Goal: Information Seeking & Learning: Learn about a topic

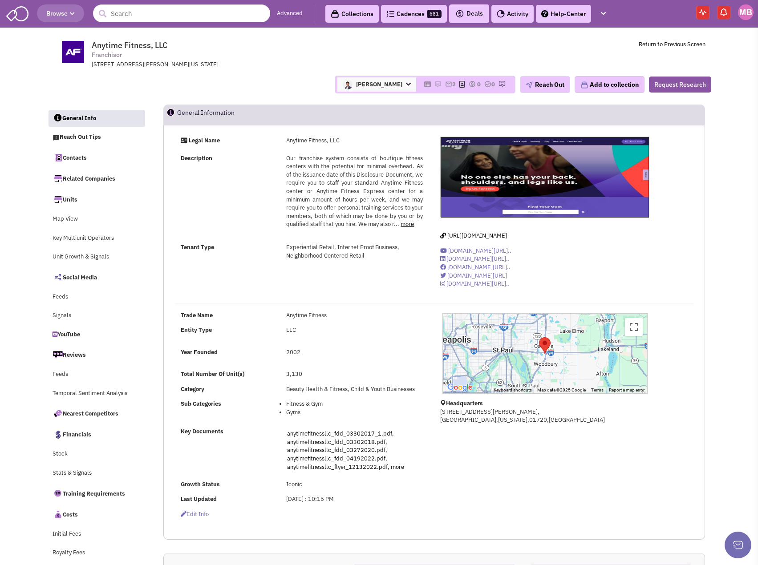
select select
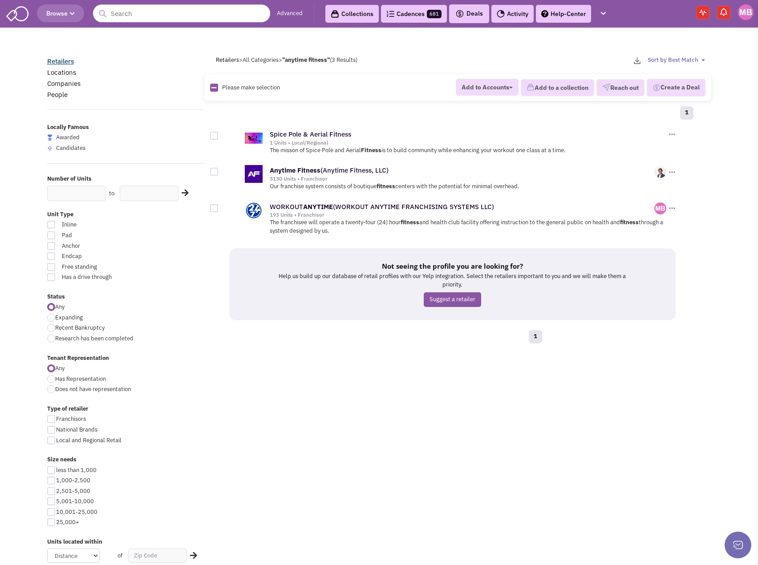
click at [61, 60] on link "Retailers" at bounding box center [60, 61] width 27 height 8
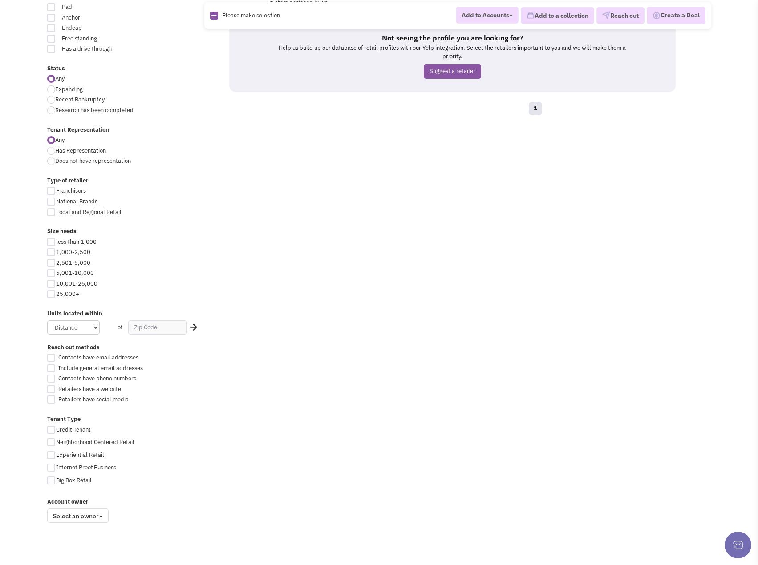
scroll to position [232, 0]
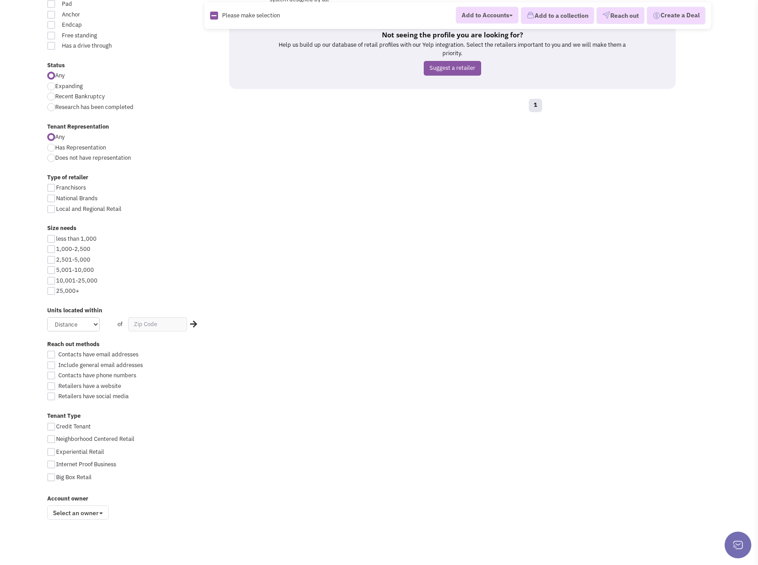
click at [53, 272] on div at bounding box center [51, 270] width 8 height 8
click at [56, 272] on input "5,001-10,000" at bounding box center [59, 271] width 6 height 6
checkbox input "true"
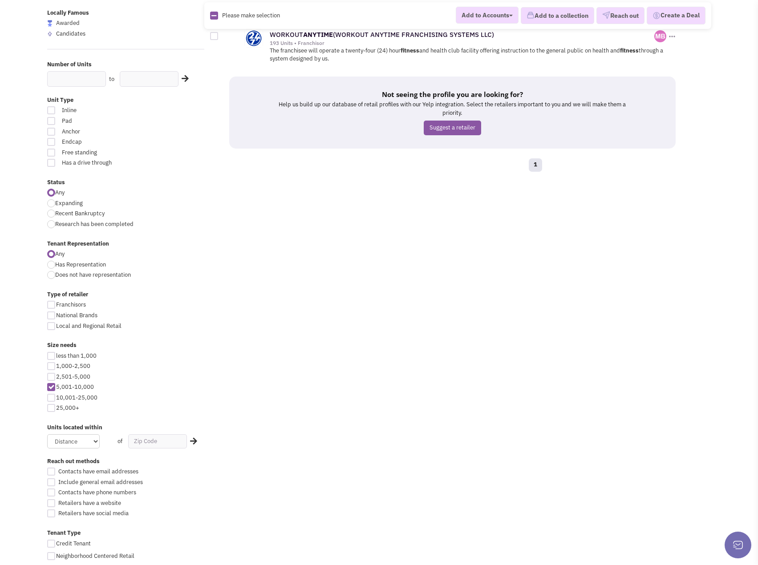
scroll to position [232, 0]
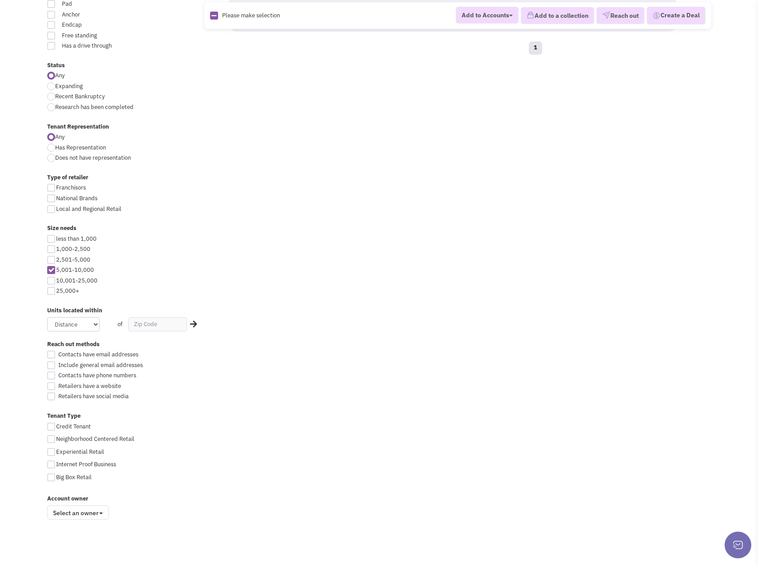
click at [51, 281] on div at bounding box center [51, 281] width 8 height 8
click at [56, 281] on input "10,001-25,000" at bounding box center [59, 282] width 6 height 6
checkbox input "true"
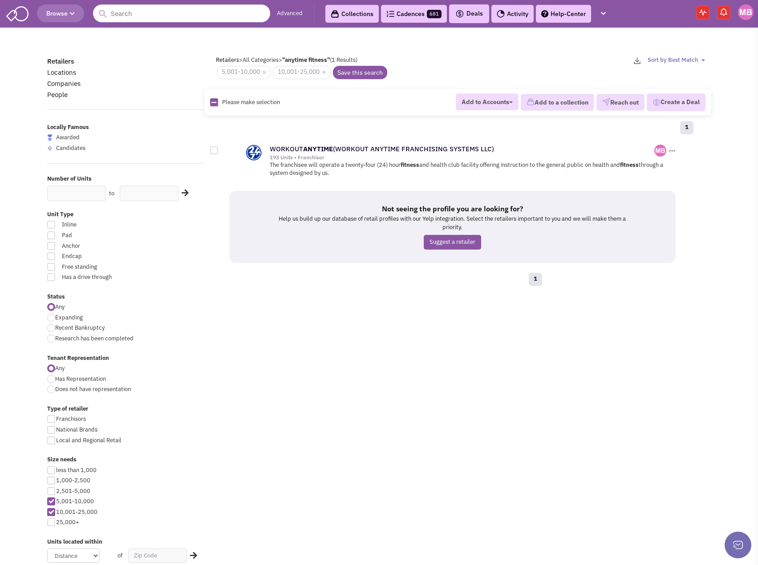
click at [48, 501] on div at bounding box center [51, 502] width 8 height 8
click at [56, 501] on input "5,001-10,000" at bounding box center [59, 503] width 6 height 6
checkbox input "false"
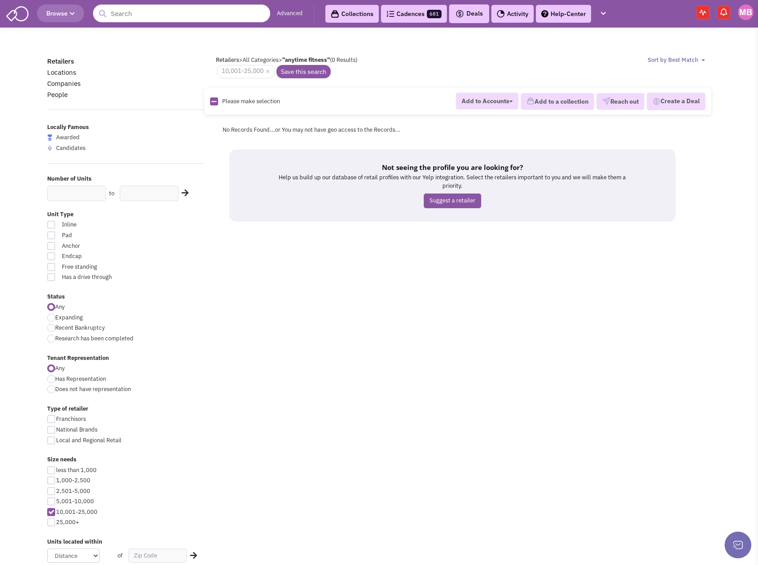
click at [15, 13] on img at bounding box center [17, 12] width 22 height 17
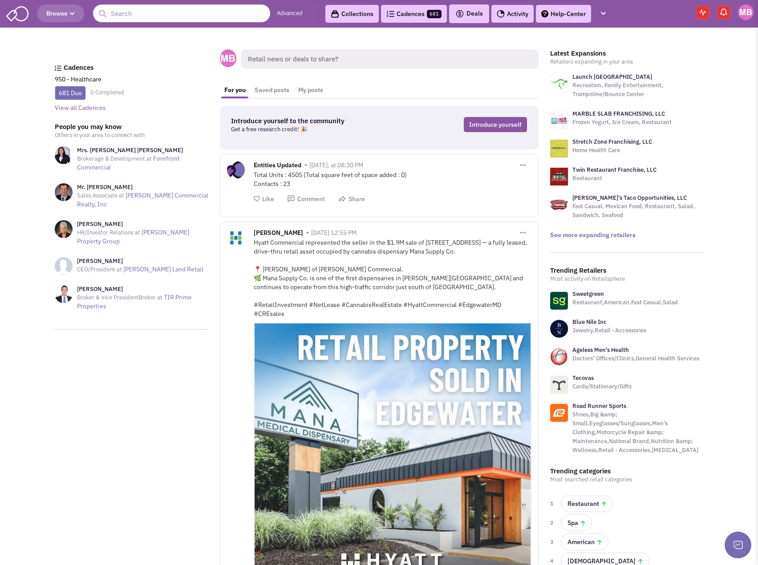
click at [59, 14] on span "Browse" at bounding box center [60, 13] width 28 height 8
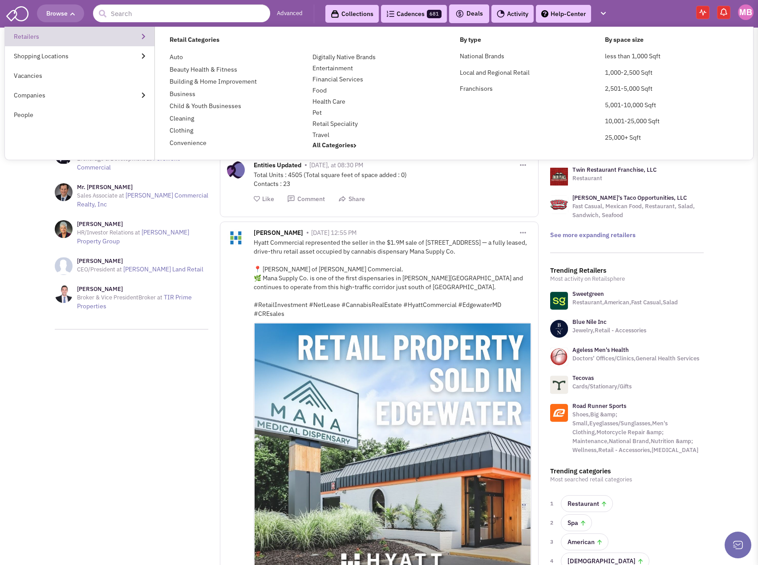
click at [26, 35] on link "Retailers" at bounding box center [80, 37] width 150 height 20
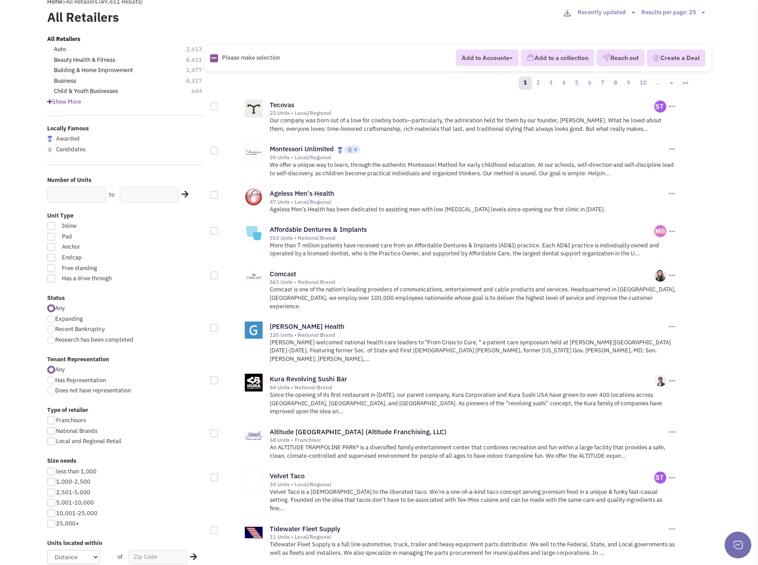
scroll to position [45, 0]
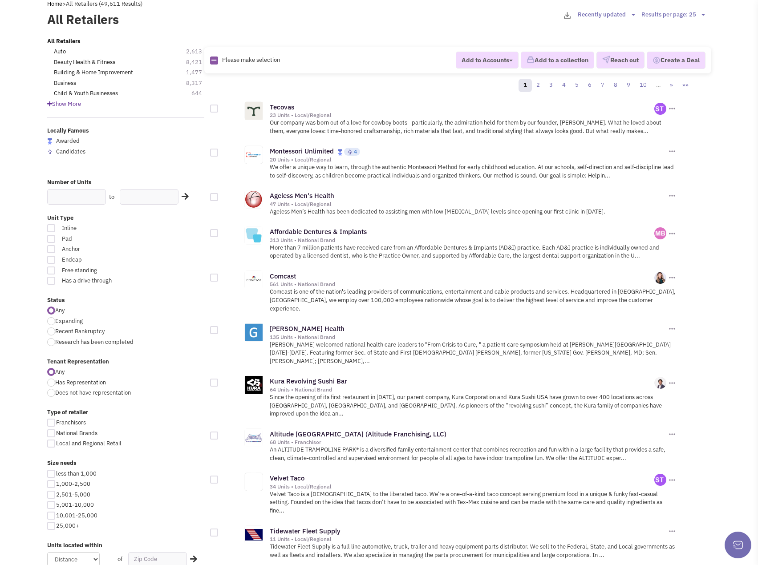
click at [51, 271] on div at bounding box center [51, 271] width 8 height 8
click at [155, 271] on input "Free standing" at bounding box center [158, 271] width 6 height 6
checkbox input "true"
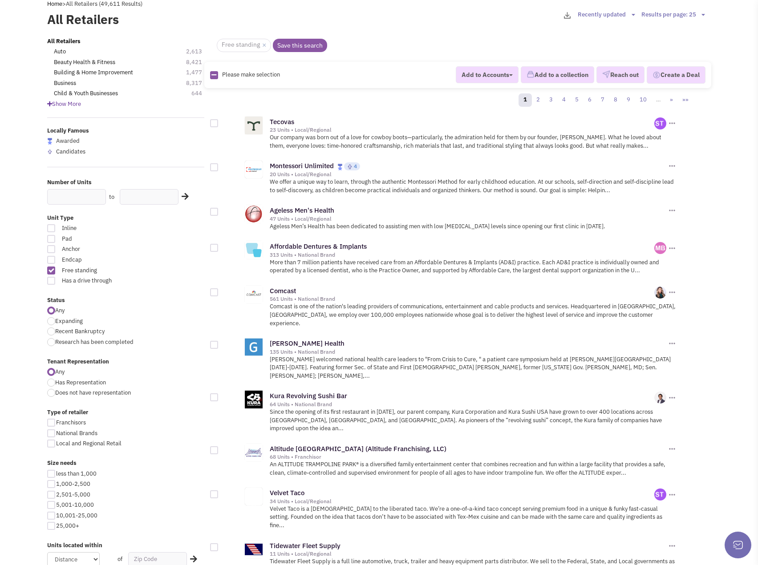
scroll to position [151, 0]
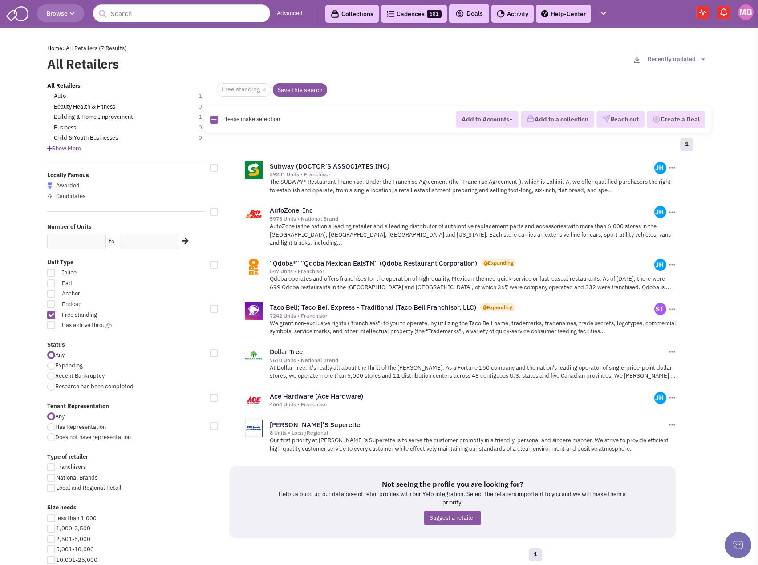
scroll to position [267, 0]
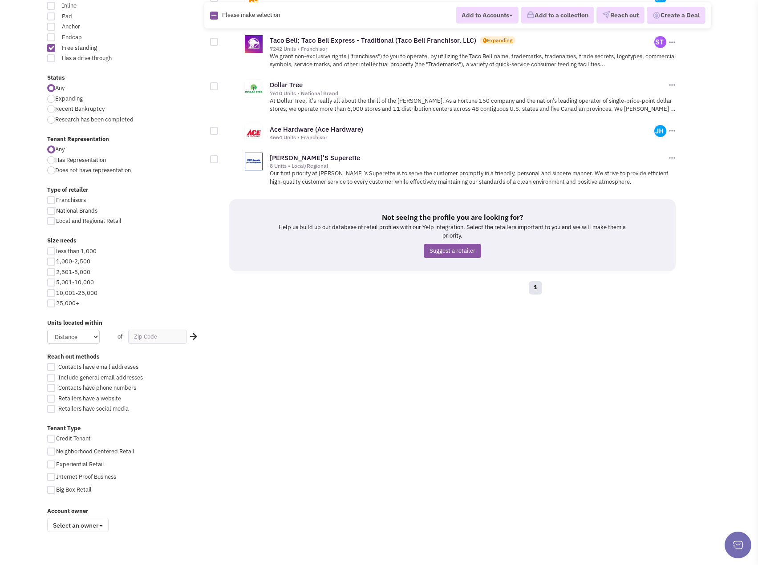
click at [52, 295] on div at bounding box center [51, 293] width 8 height 8
click at [56, 295] on input "10,001-25,000" at bounding box center [59, 294] width 6 height 6
checkbox input "true"
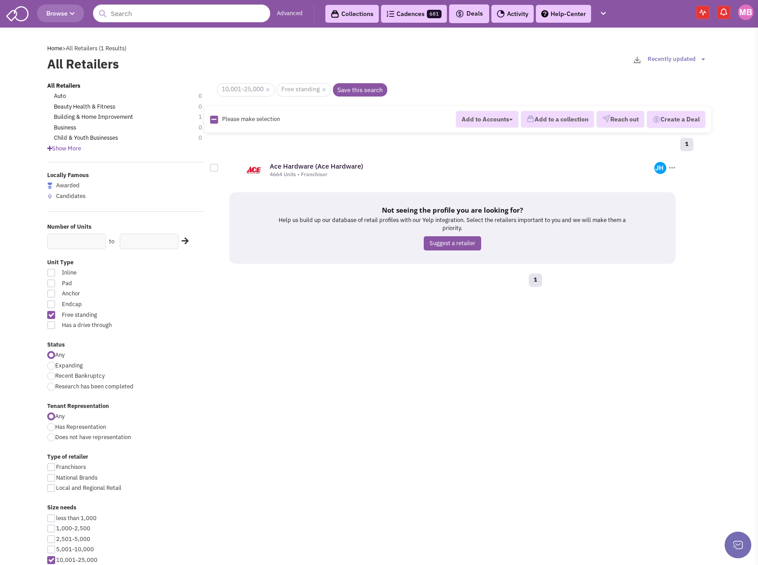
click at [491, 387] on div "All Retailers Auto 0 Beauty Health & Fitness 0 Building & Home Improvement 1 Bu…" at bounding box center [379, 445] width 676 height 727
click at [486, 359] on div "All Retailers Auto 0 Beauty Health & Fitness 0 Building & Home Improvement 1 Bu…" at bounding box center [379, 445] width 676 height 727
click at [427, 373] on div "All Retailers Auto 0 Beauty Health & Fitness 0 Building & Home Improvement 1 Bu…" at bounding box center [379, 445] width 676 height 727
click at [49, 314] on div at bounding box center [51, 315] width 8 height 8
click at [155, 314] on input "Free standing" at bounding box center [158, 316] width 6 height 6
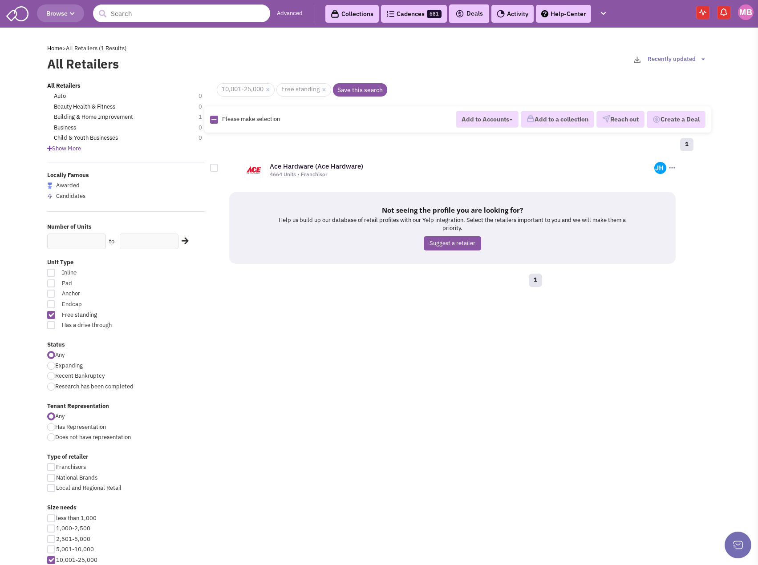
checkbox input "false"
click at [186, 356] on label "Any" at bounding box center [126, 355] width 158 height 8
click at [61, 356] on input "Any" at bounding box center [58, 356] width 6 height 6
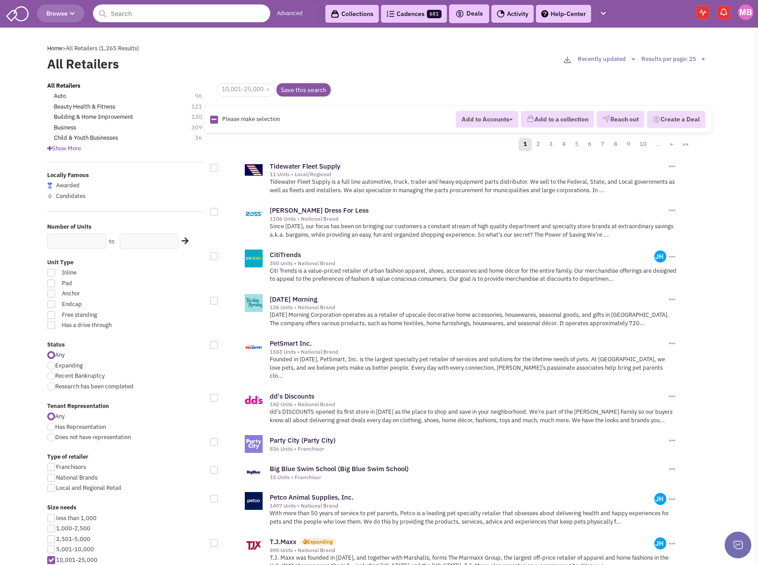
click at [140, 20] on input "text" at bounding box center [181, 13] width 177 height 18
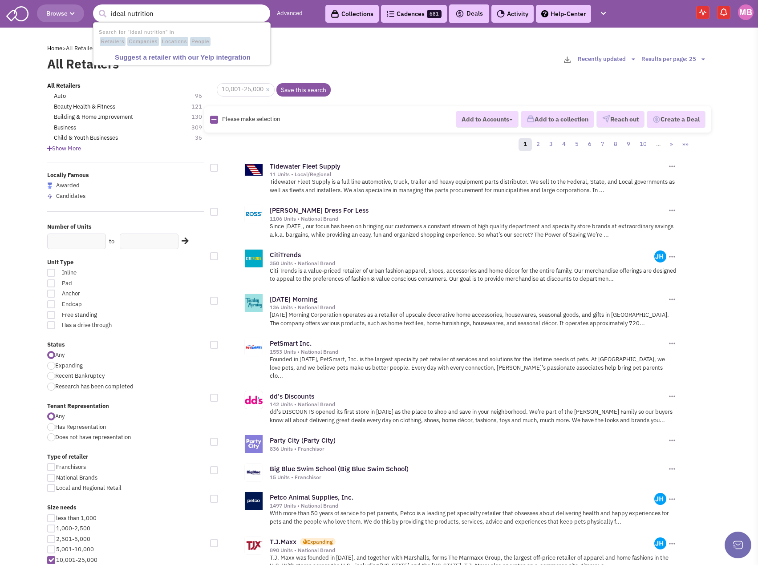
type input "ideal nutrition"
click at [96, 7] on button "submit" at bounding box center [102, 13] width 13 height 13
